Goal: Information Seeking & Learning: Learn about a topic

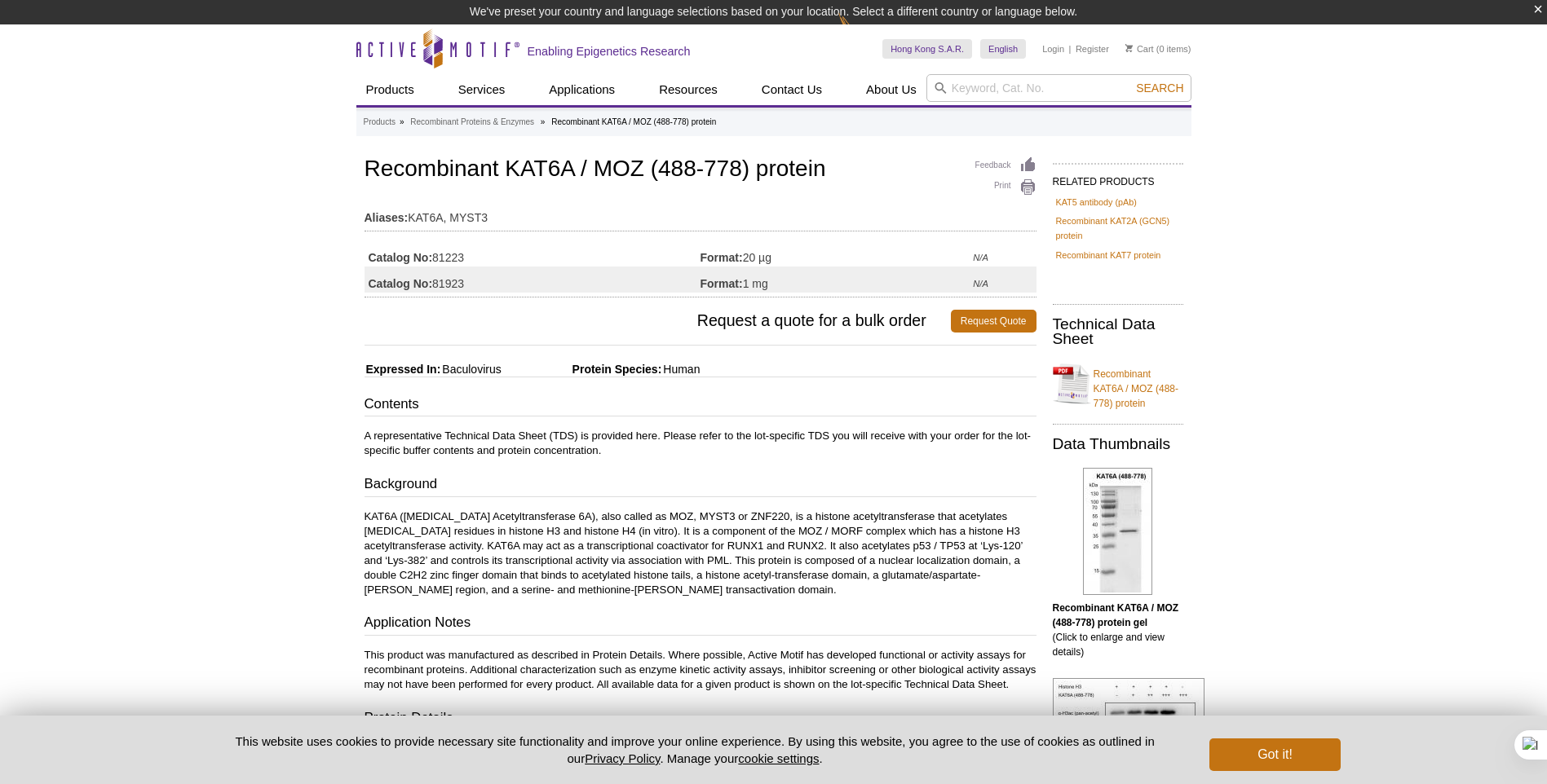
drag, startPoint x: 0, startPoint y: 0, endPoint x: 510, endPoint y: 500, distance: 714.2
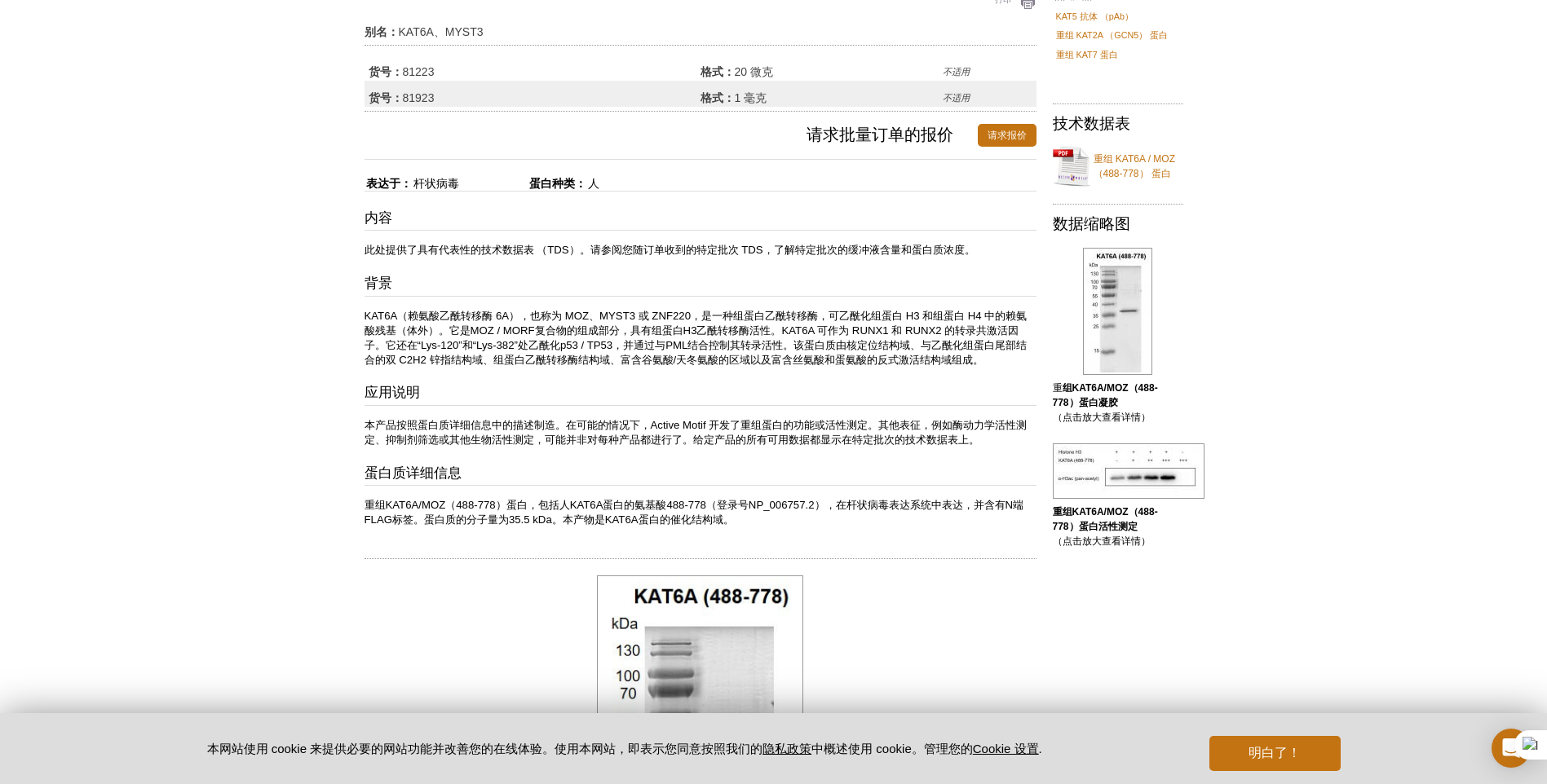
scroll to position [163, 0]
click at [1300, 743] on button "明白了！" at bounding box center [1274, 753] width 131 height 35
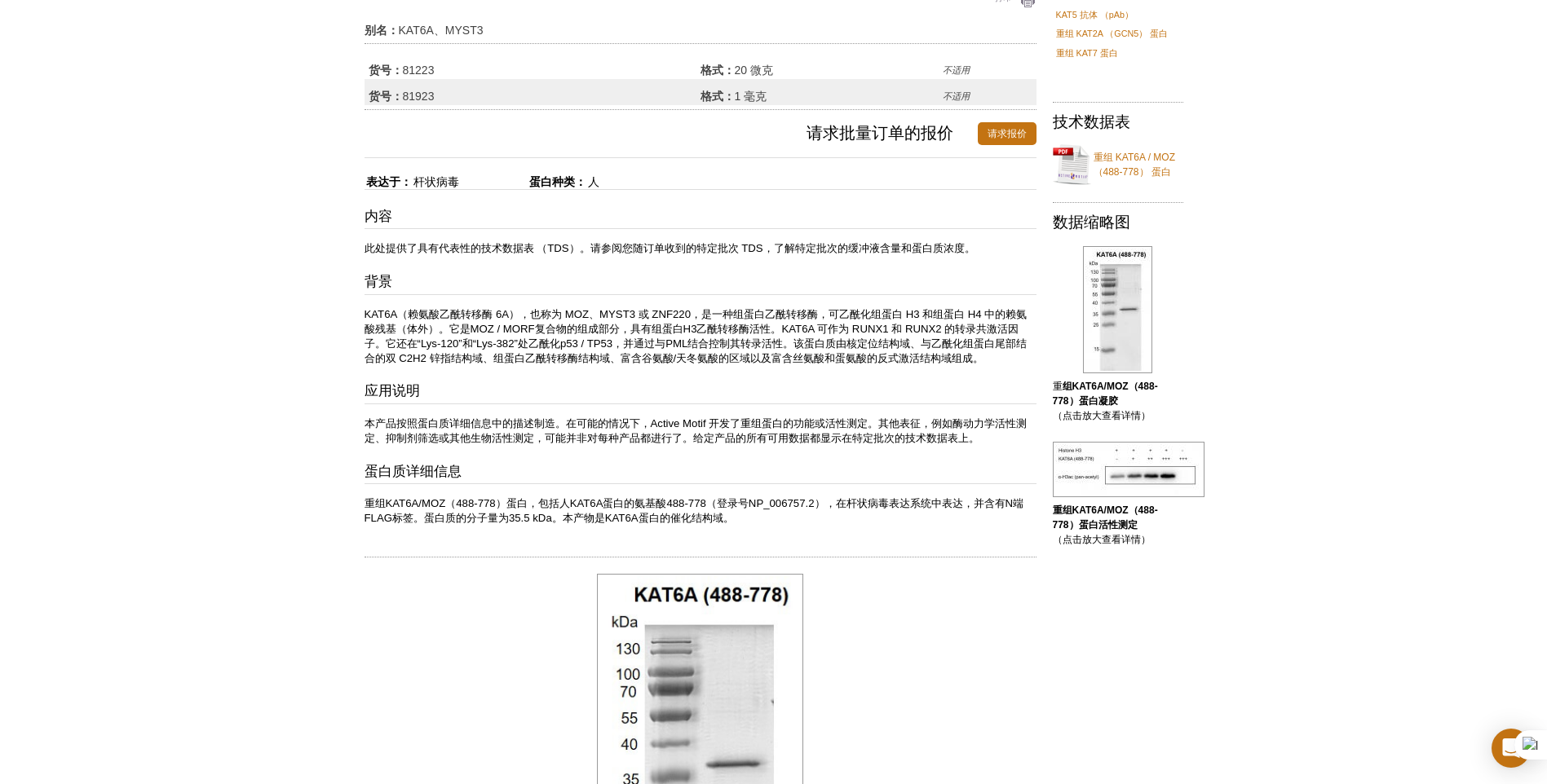
click at [106, 255] on div "Active Motif 徽标 Enabling Epigenetics Research 0 Search 跳至主要内容 Active Motif 徽标 支…" at bounding box center [774, 637] width 1547 height 1601
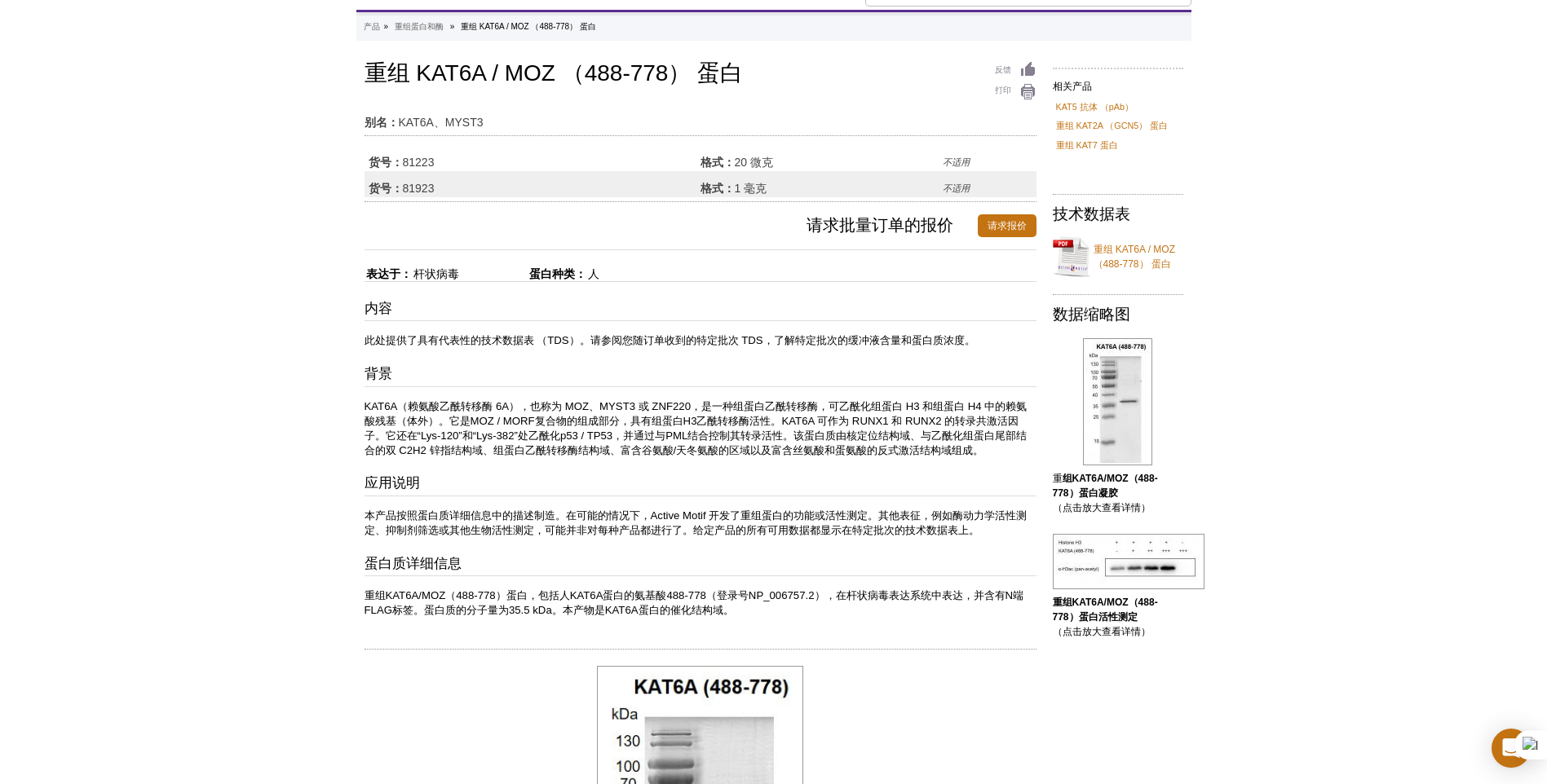
scroll to position [0, 0]
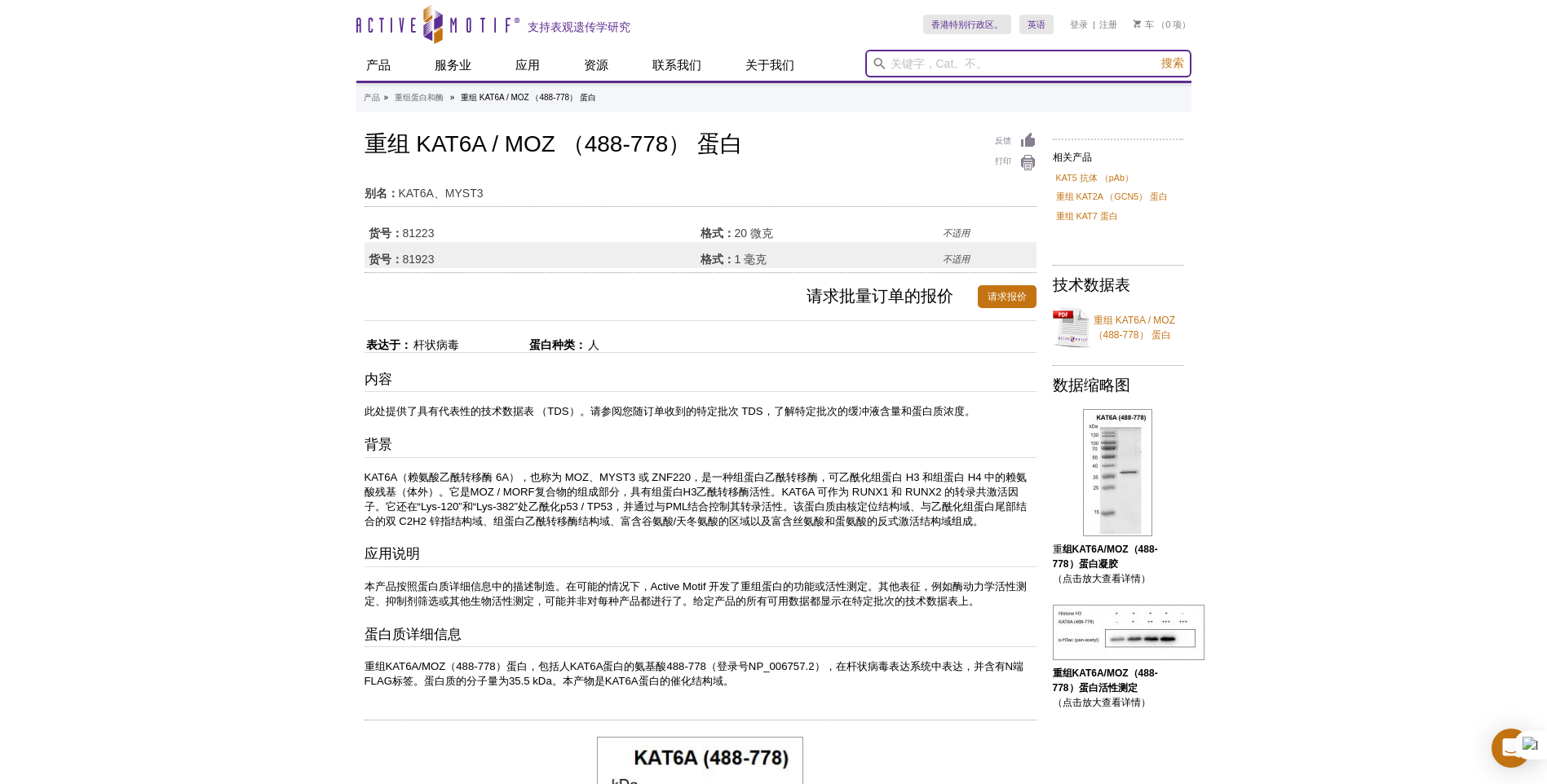
click at [1014, 60] on input "search" at bounding box center [1028, 63] width 326 height 28
click at [1156, 56] on button "搜索" at bounding box center [1172, 64] width 32 height 16
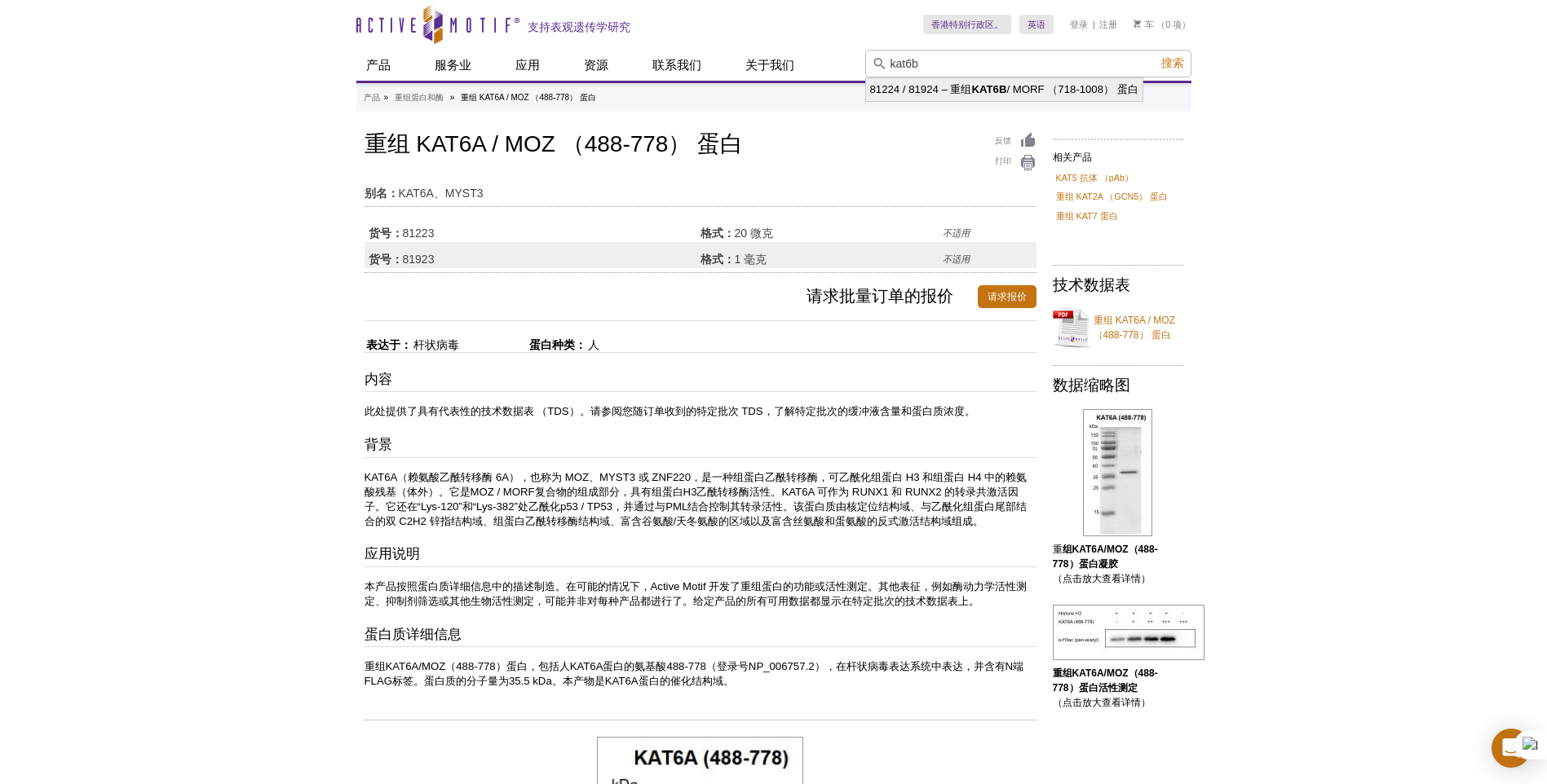
click at [996, 86] on strong "KAT6B" at bounding box center [990, 89] width 35 height 13
type input "81224 / 81924 – Recombinant KAT6B / MORF (718-1008) protein"
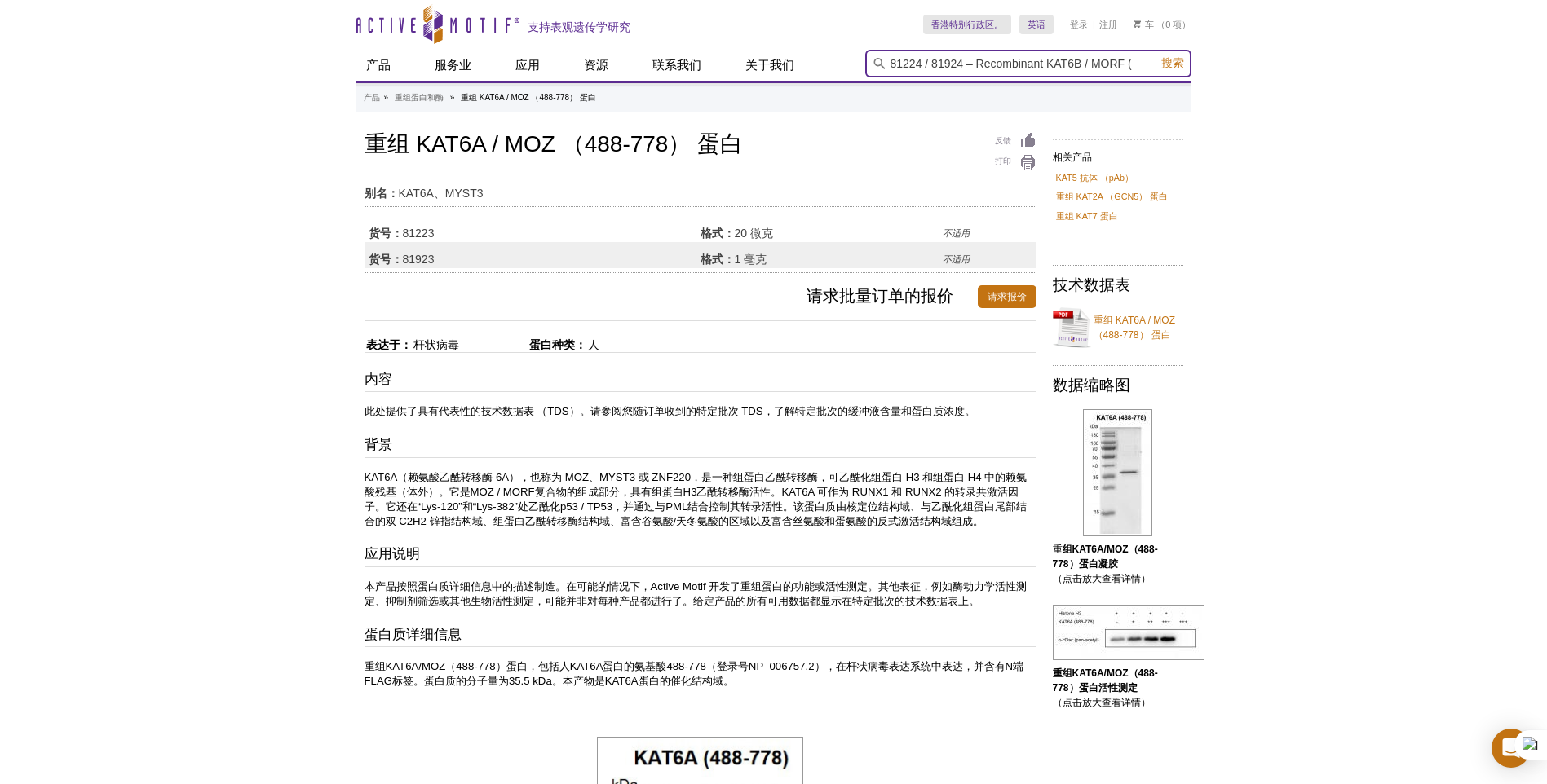
scroll to position [0, 91]
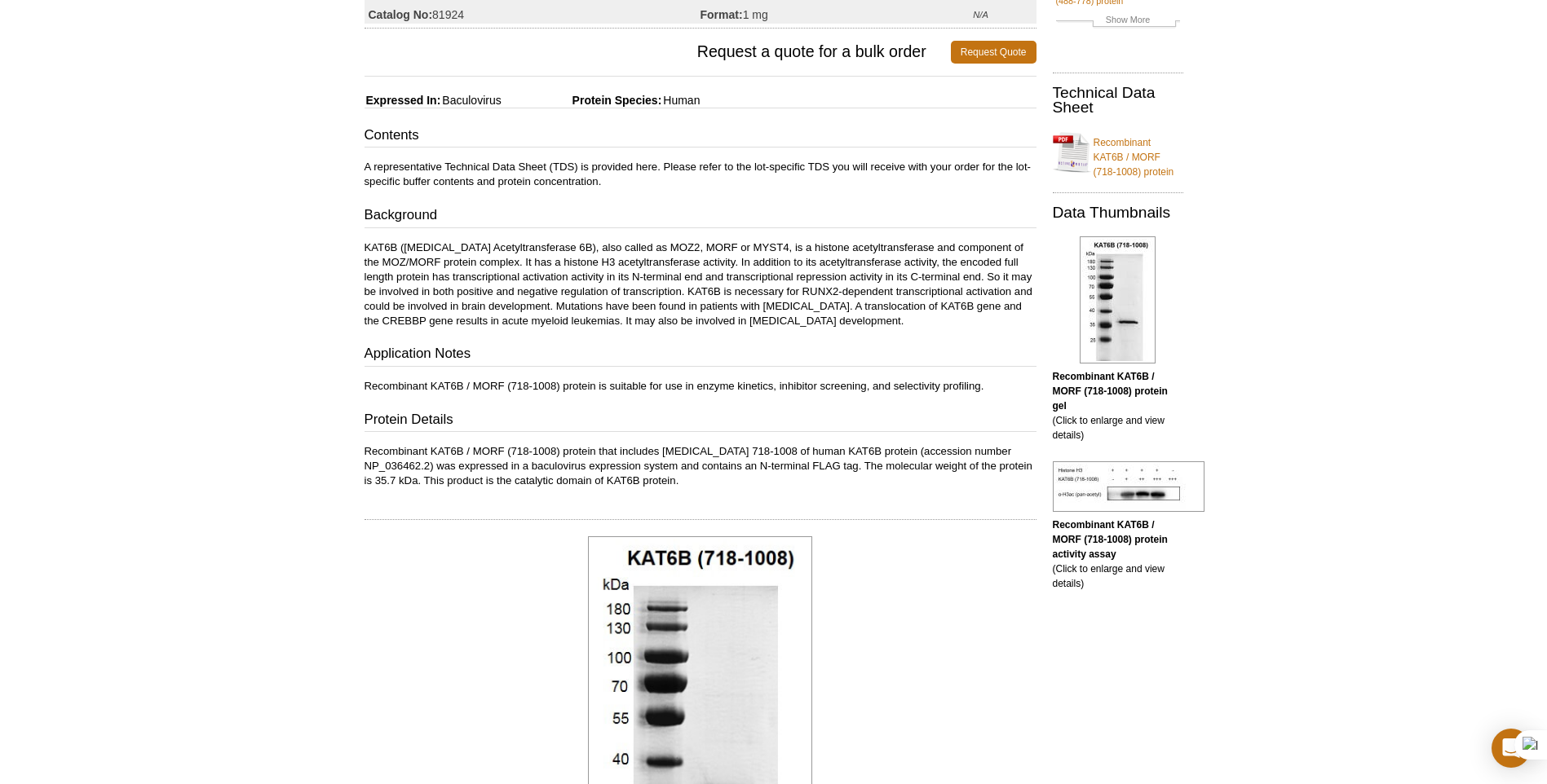
click at [759, 470] on p "Recombinant KAT6B / MORF (718-1008) protein that includes amino acids 718-1008 …" at bounding box center [701, 466] width 672 height 44
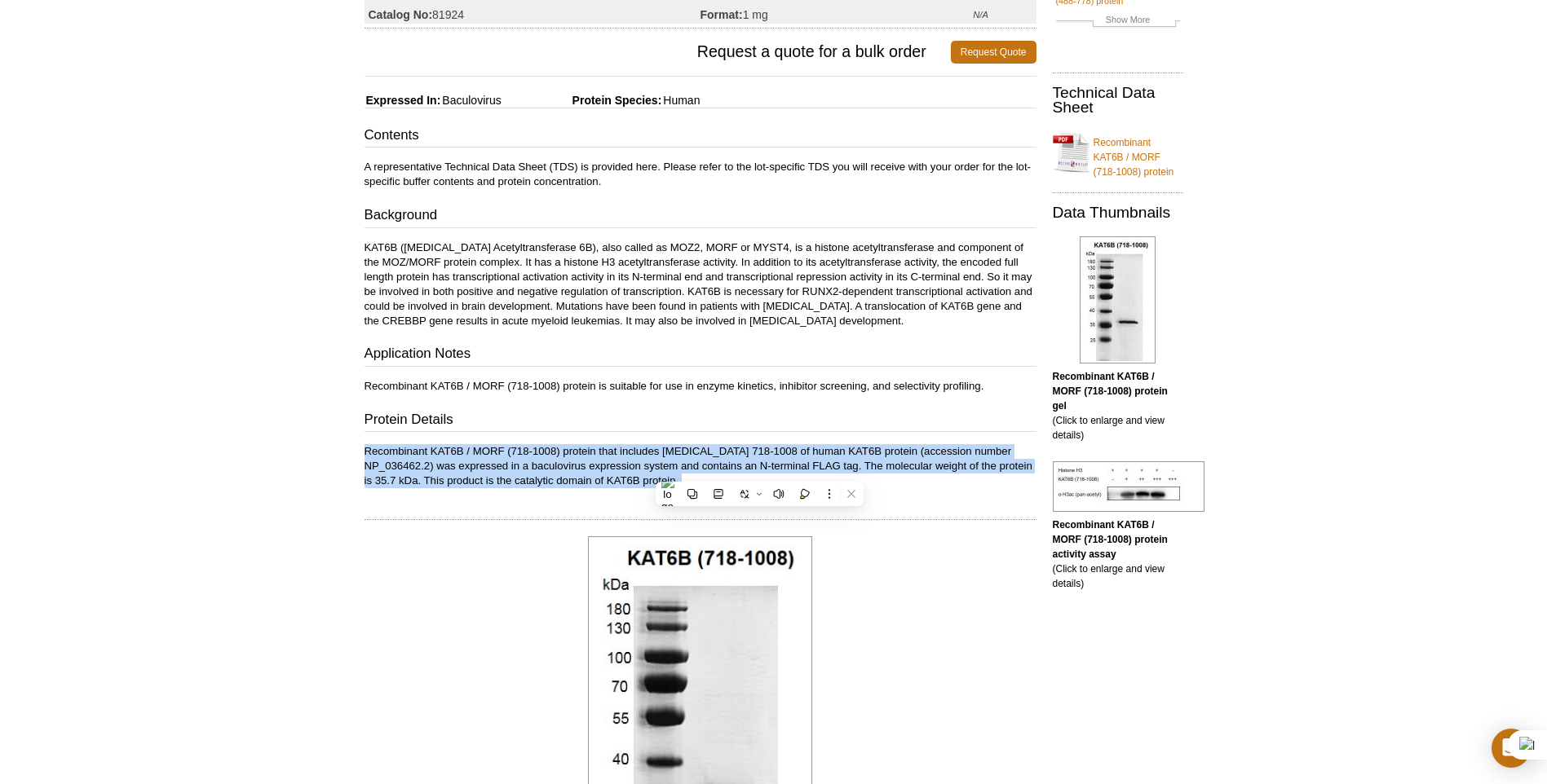
click at [759, 470] on p "Recombinant KAT6B / MORF (718-1008) protein that includes amino acids 718-1008 …" at bounding box center [701, 466] width 672 height 44
drag, startPoint x: 759, startPoint y: 470, endPoint x: 852, endPoint y: 475, distance: 93.1
click at [852, 475] on p "Recombinant KAT6B / MORF (718-1008) protein that includes amino acids 718-1008 …" at bounding box center [701, 466] width 672 height 44
